Goal: Task Accomplishment & Management: Use online tool/utility

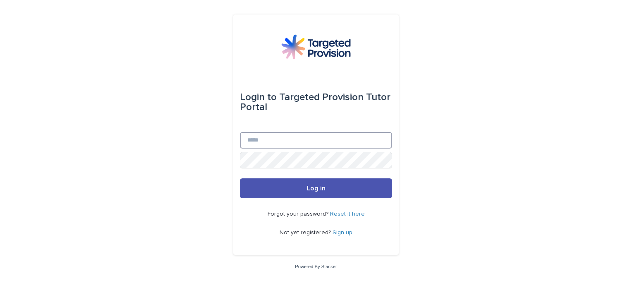
click at [284, 137] on input "Email" at bounding box center [316, 140] width 152 height 17
type input "**********"
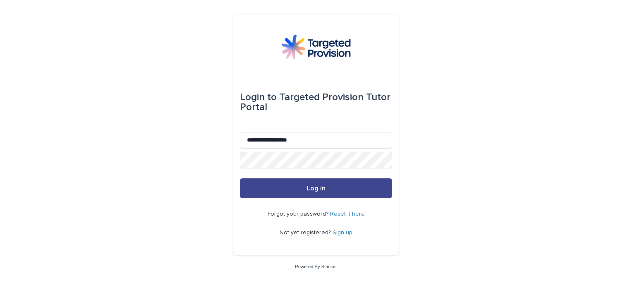
drag, startPoint x: 299, startPoint y: 192, endPoint x: 294, endPoint y: 180, distance: 13.4
click at [294, 180] on button "Log in" at bounding box center [316, 188] width 152 height 20
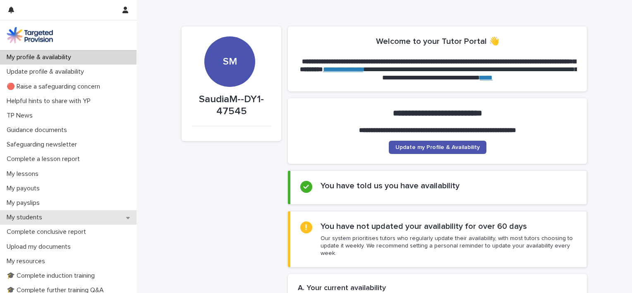
click at [34, 221] on p "My students" at bounding box center [25, 217] width 45 height 8
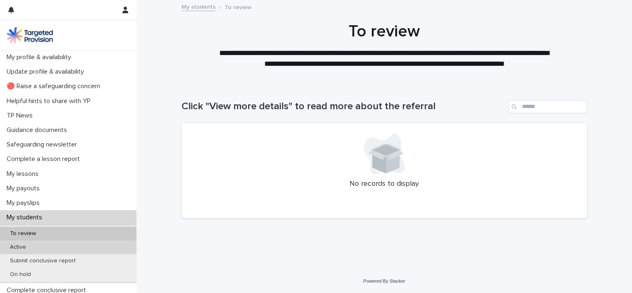
click at [43, 247] on div "Active" at bounding box center [68, 247] width 136 height 14
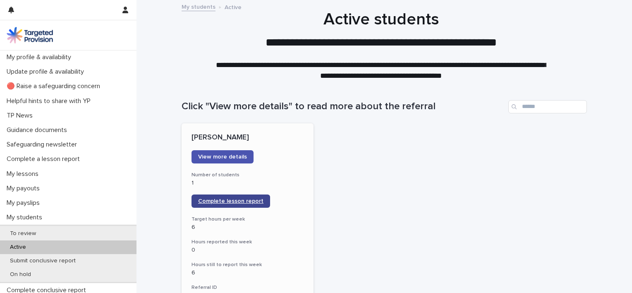
click at [217, 205] on link "Complete lesson report" at bounding box center [230, 200] width 79 height 13
click at [229, 200] on span "Complete lesson report" at bounding box center [230, 201] width 65 height 6
